Goal: Task Accomplishment & Management: Manage account settings

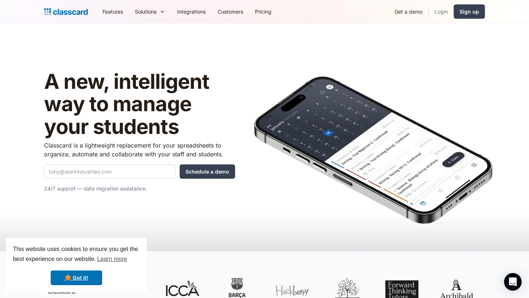
click at [442, 11] on link "Login" at bounding box center [441, 11] width 25 height 17
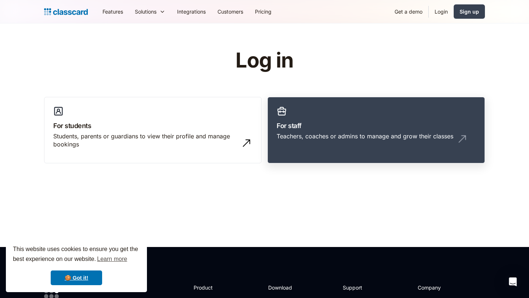
click at [336, 149] on link "For staff Teachers, coaches or admins to manage and grow their classes" at bounding box center [375, 130] width 217 height 67
